Goal: Task Accomplishment & Management: Complete application form

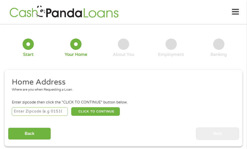
click at [101, 109] on button "CLICK TO CONTINUE" at bounding box center [95, 111] width 49 height 9
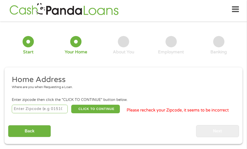
click at [44, 105] on input "number" at bounding box center [40, 108] width 56 height 9
type input "94618"
click at [96, 108] on button "CLICK TO CONTINUE" at bounding box center [95, 108] width 49 height 9
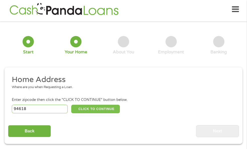
type input "94618"
type input "[GEOGRAPHIC_DATA]"
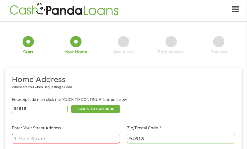
click at [43, 142] on input "Enter Your Street Address *" at bounding box center [66, 139] width 108 height 10
click at [43, 141] on input "Enter Your Street Address *" at bounding box center [66, 139] width 108 height 10
drag, startPoint x: 43, startPoint y: 141, endPoint x: 63, endPoint y: 67, distance: 76.9
click at [63, 67] on form "1 Start 2 Your Home 3 About You 4 Employment 5 Banking 6 This field is hidden w…" at bounding box center [124, 129] width 238 height 209
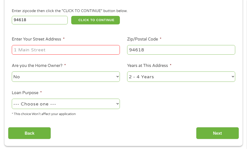
scroll to position [111, 0]
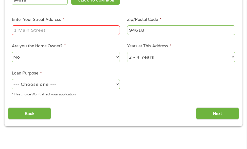
click at [58, 31] on input "Enter Your Street Address *" at bounding box center [66, 30] width 108 height 10
type input "[STREET_ADDRESS]"
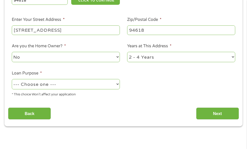
click at [50, 54] on select "No Yes" at bounding box center [66, 57] width 108 height 10
click at [87, 87] on select "--- Choose one --- Pay Bills Debt Consolidation Home Improvement Major Purchase…" at bounding box center [66, 84] width 108 height 10
select select "medicalexpenses"
click at [12, 79] on select "--- Choose one --- Pay Bills Debt Consolidation Home Improvement Major Purchase…" at bounding box center [66, 84] width 108 height 10
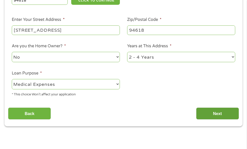
click at [221, 108] on input "Next" at bounding box center [217, 113] width 43 height 12
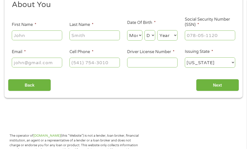
scroll to position [3, 0]
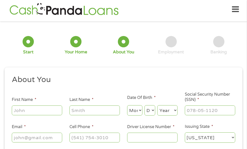
type input "___-__-____"
click at [196, 112] on input "___-__-____" at bounding box center [210, 110] width 50 height 10
click at [44, 111] on input "First Name *" at bounding box center [37, 110] width 50 height 10
type input "[PERSON_NAME]"
type input "Pinkler"
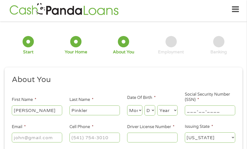
click at [198, 111] on input "___-__-____" at bounding box center [210, 110] width 50 height 10
paste input "5"
type input "561-29-8876"
click at [24, 139] on input "Email *" at bounding box center [37, 137] width 50 height 10
paste input "D"
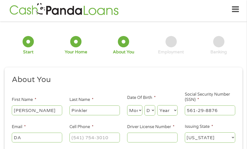
type input "D"
type input "[EMAIL_ADDRESS][DOMAIN_NAME]"
type input "(___) ___-____"
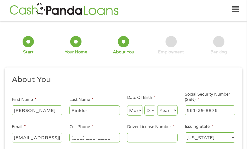
click at [75, 137] on input "(___) ___-____" at bounding box center [95, 137] width 50 height 10
type input "(___) ___-____"
click at [132, 131] on li "Driver License Number *" at bounding box center [153, 133] width 58 height 19
click at [133, 134] on input "Driver License Number *" at bounding box center [152, 137] width 50 height 10
click at [81, 139] on input "(___) ___-____" at bounding box center [95, 137] width 50 height 10
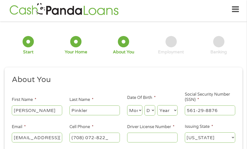
type input "[PHONE_NUMBER]"
click at [161, 134] on input "Driver License Number *" at bounding box center [152, 137] width 50 height 10
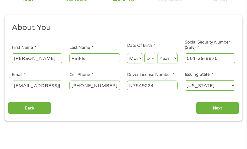
scroll to position [58, 0]
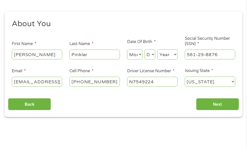
type input "N7549224"
click at [139, 55] on select "Month 1 2 3 4 5 6 7 8 9 10 11 12" at bounding box center [134, 54] width 15 height 10
select select "5"
click at [127, 49] on select "Month 1 2 3 4 5 6 7 8 9 10 11 12" at bounding box center [134, 54] width 15 height 10
click at [151, 56] on select "Day 1 2 3 4 5 6 7 8 9 10 11 12 13 14 15 16 17 18 19 20 21 22 23 24 25 26 27 28 …" at bounding box center [150, 54] width 11 height 10
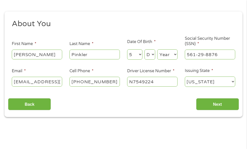
select select "26"
click at [145, 49] on select "Day 1 2 3 4 5 6 7 8 9 10 11 12 13 14 15 16 17 18 19 20 21 22 23 24 25 26 27 28 …" at bounding box center [150, 54] width 11 height 10
click at [170, 52] on select "Year [DATE] 2006 2005 2004 2003 2002 2001 2000 1999 1998 1997 1996 1995 1994 19…" at bounding box center [167, 54] width 20 height 10
select select "1959"
click at [157, 49] on select "Year [DATE] 2006 2005 2004 2003 2002 2001 2000 1999 1998 1997 1996 1995 1994 19…" at bounding box center [167, 54] width 20 height 10
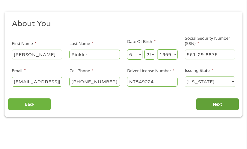
click at [210, 100] on input "Next" at bounding box center [217, 104] width 43 height 12
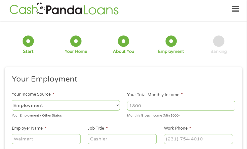
scroll to position [3, 0]
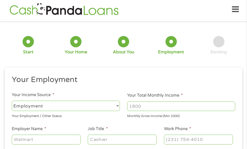
click at [150, 109] on input "Your Total Monthly Income *" at bounding box center [181, 106] width 108 height 10
type input "5600"
click at [43, 142] on input "Employer Name *" at bounding box center [46, 139] width 69 height 10
click at [43, 141] on input "Employer Name *" at bounding box center [46, 139] width 69 height 10
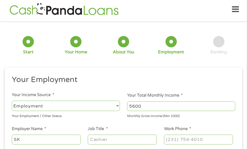
type input "S"
type input "skybar construction"
click at [106, 141] on input "Job Title *" at bounding box center [122, 139] width 69 height 10
type input "manager"
click at [195, 134] on div at bounding box center [198, 140] width 69 height 12
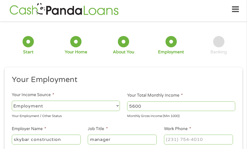
type input "(___) ___-____"
click at [192, 137] on input "(___) ___-____" at bounding box center [198, 139] width 69 height 10
type input "(___) ___-____"
click at [197, 136] on input "(___) ___-____" at bounding box center [198, 139] width 69 height 10
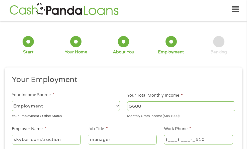
click at [195, 139] on input "(___) ___-_510" at bounding box center [198, 139] width 69 height 10
type input "[PHONE_NUMBER]"
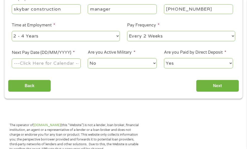
click at [43, 67] on input "Next Pay Date (DD/MM/YYYY) *" at bounding box center [46, 63] width 69 height 10
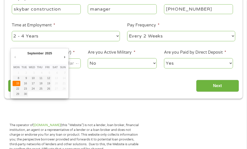
type input "[DATE]"
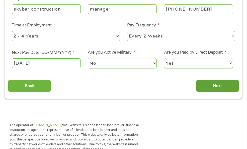
click at [218, 86] on input "Next" at bounding box center [217, 86] width 43 height 12
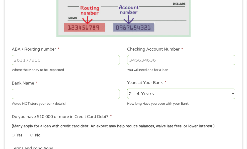
scroll to position [126, 0]
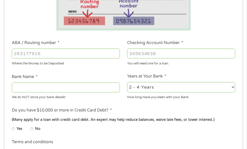
click at [74, 53] on input "ABA / Routing number *" at bounding box center [66, 53] width 108 height 10
type input "267084131"
type input "[PERSON_NAME] [PERSON_NAME] BANK NA"
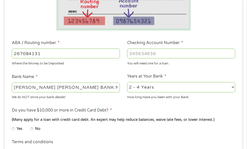
type input "267084131"
click at [161, 49] on input "Checking Account Number *" at bounding box center [181, 53] width 108 height 10
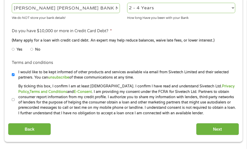
scroll to position [215, 0]
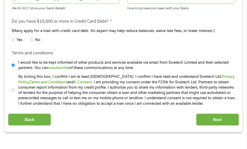
type input "624181262"
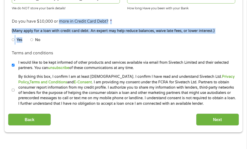
drag, startPoint x: 60, startPoint y: 19, endPoint x: 33, endPoint y: 38, distance: 33.2
click at [33, 38] on li "Do you have $10,000 or more in Credit Card Debt? * (Many apply for a loan with …" at bounding box center [123, 32] width 231 height 28
click at [32, 38] on input "No" at bounding box center [31, 40] width 3 height 8
radio input "true"
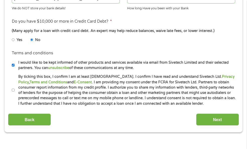
click at [15, 89] on label "By ticking this box, I confirm I am at least [DEMOGRAPHIC_DATA]. I confirm I ha…" at bounding box center [126, 90] width 223 height 32
click at [15, 89] on input "By ticking this box, I confirm I am at least [DEMOGRAPHIC_DATA]. I confirm I ha…" at bounding box center [13, 90] width 3 height 8
checkbox input "true"
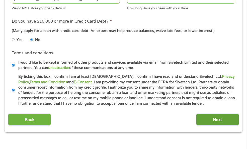
click at [203, 119] on input "Next" at bounding box center [217, 119] width 43 height 12
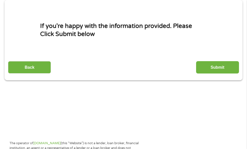
scroll to position [0, 0]
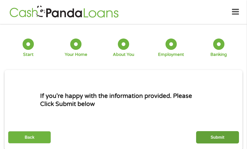
click at [215, 132] on input "Submit" at bounding box center [217, 137] width 43 height 12
